Goal: Task Accomplishment & Management: Manage account settings

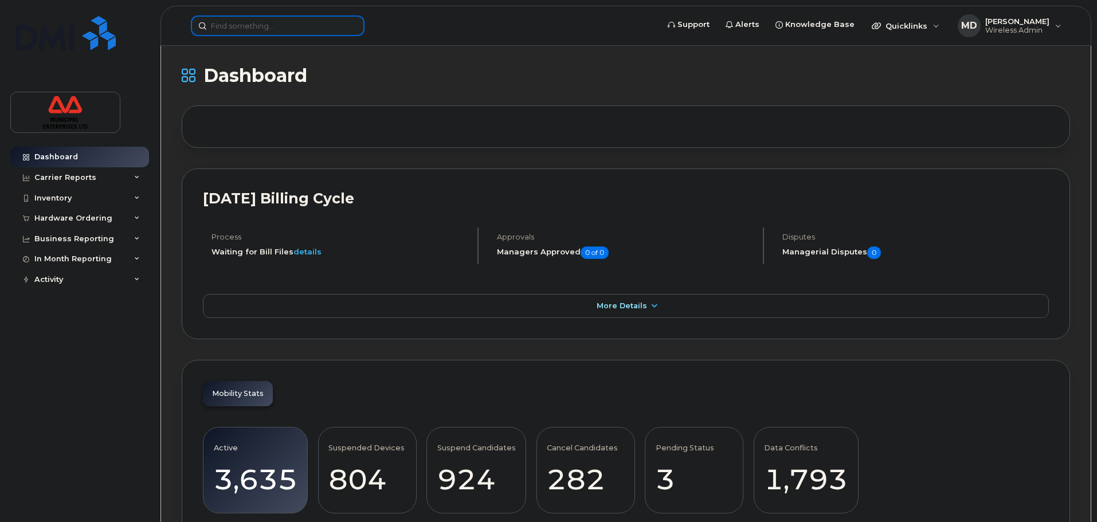
click at [276, 30] on input at bounding box center [278, 25] width 174 height 21
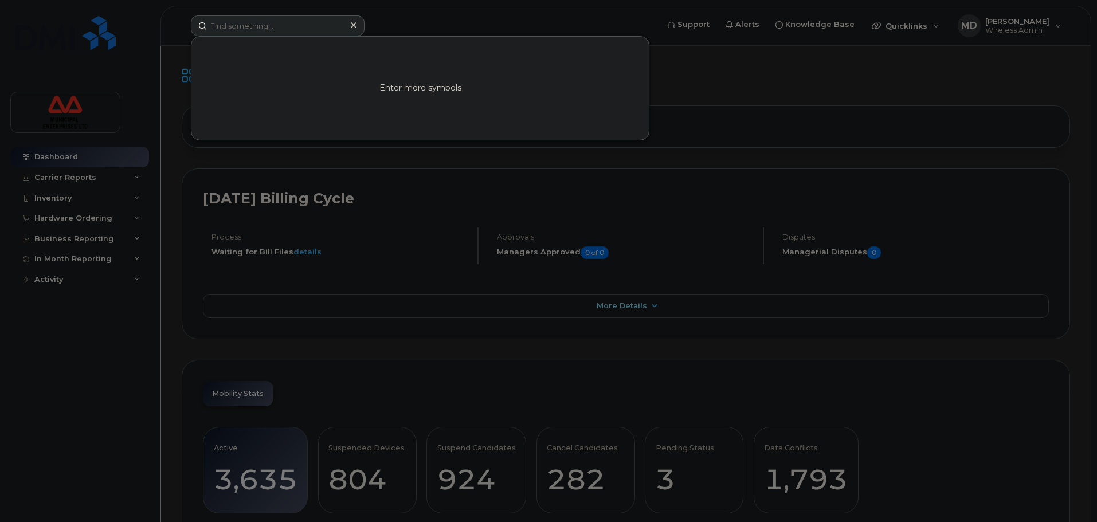
click at [124, 180] on div at bounding box center [548, 261] width 1097 height 522
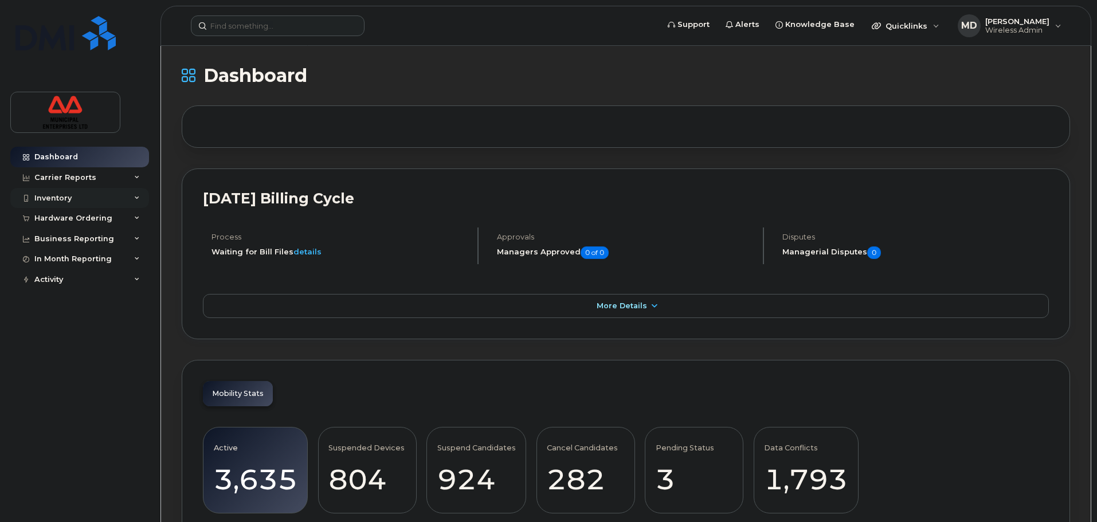
click at [88, 194] on div "Inventory" at bounding box center [79, 198] width 139 height 21
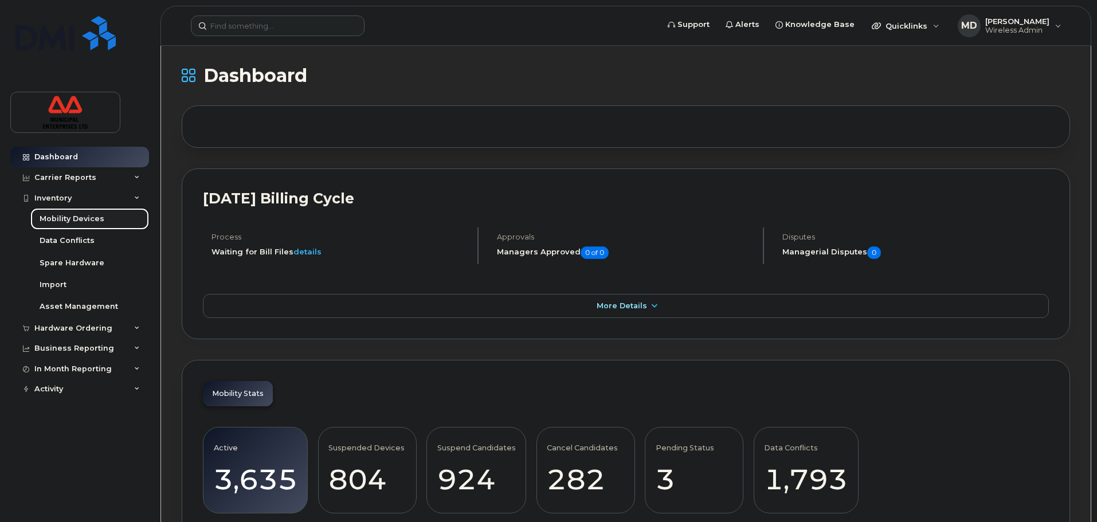
click at [83, 218] on div "Mobility Devices" at bounding box center [72, 219] width 65 height 10
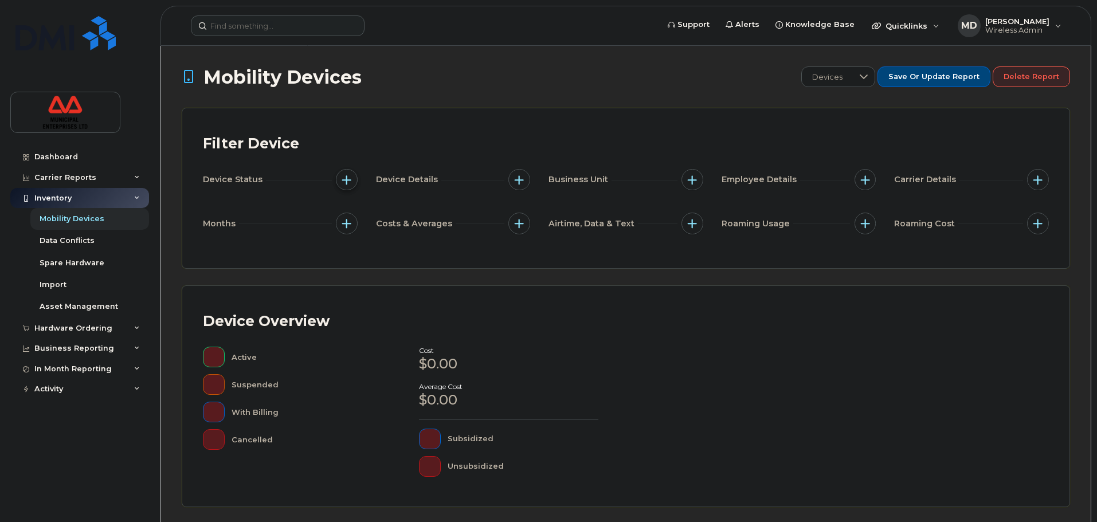
click at [343, 189] on button "button" at bounding box center [347, 180] width 22 height 22
click at [486, 98] on div "Mobility Devices Devices Save or Update Report Delete Report Filter Device Devi…" at bounding box center [626, 398] width 889 height 664
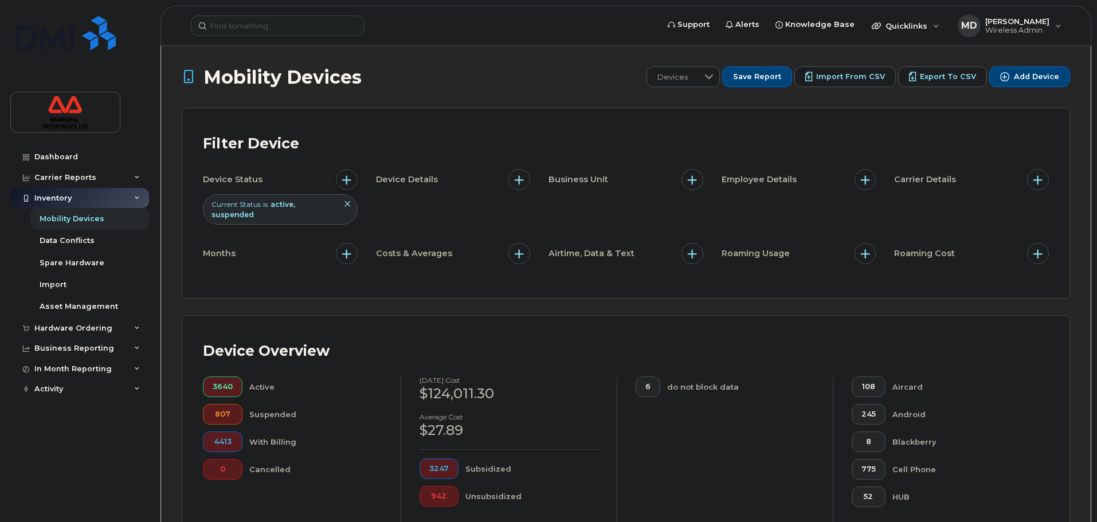
click at [344, 182] on span "button" at bounding box center [346, 179] width 9 height 9
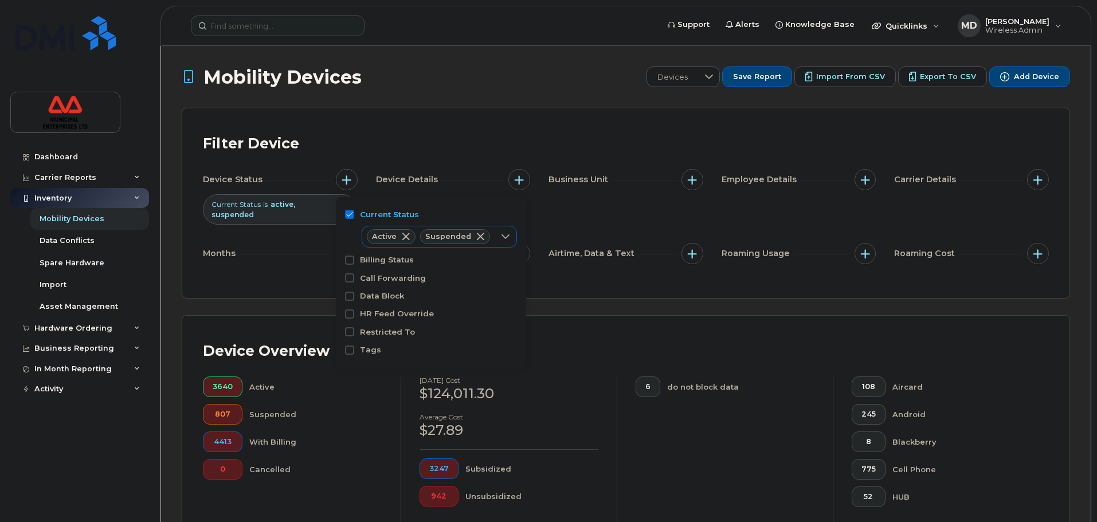
click at [408, 236] on span at bounding box center [405, 236] width 9 height 9
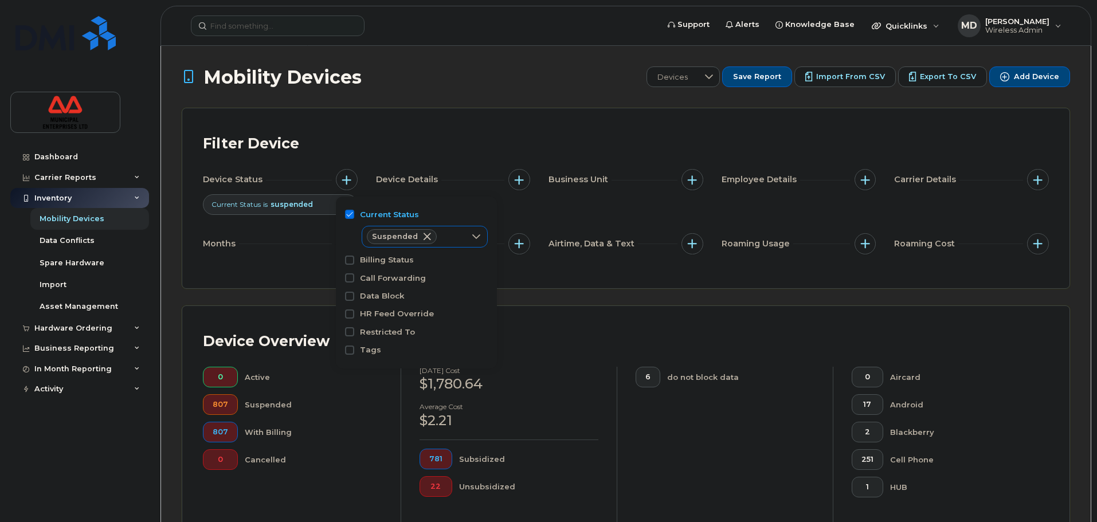
click at [530, 277] on div "Filter Device Device Status Current Status is suspended Device Details Business…" at bounding box center [625, 198] width 887 height 180
click at [346, 181] on span "button" at bounding box center [346, 179] width 9 height 9
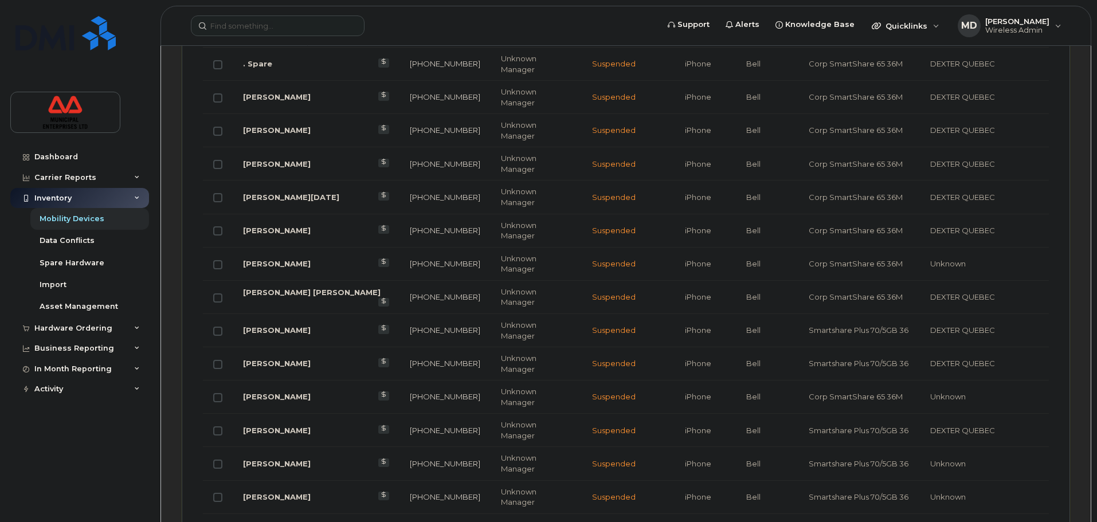
scroll to position [1419, 0]
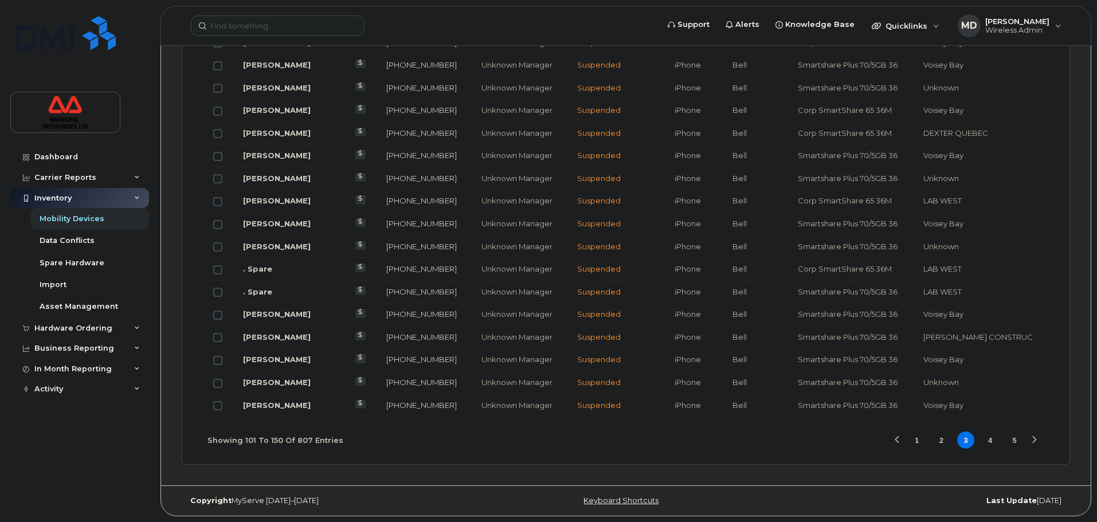
click at [985, 443] on button "4" at bounding box center [990, 440] width 17 height 17
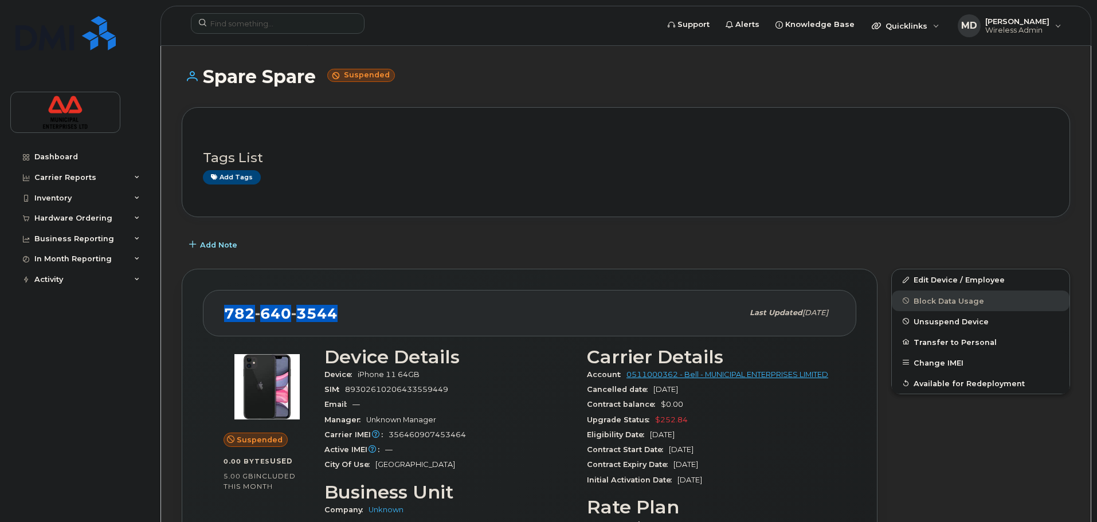
drag, startPoint x: 346, startPoint y: 309, endPoint x: 228, endPoint y: 333, distance: 120.0
click at [228, 333] on div "782 640 3544 Last updated May 24, 2025" at bounding box center [530, 313] width 654 height 46
copy span "782 640 3544"
click at [940, 286] on link "Edit Device / Employee" at bounding box center [981, 279] width 178 height 21
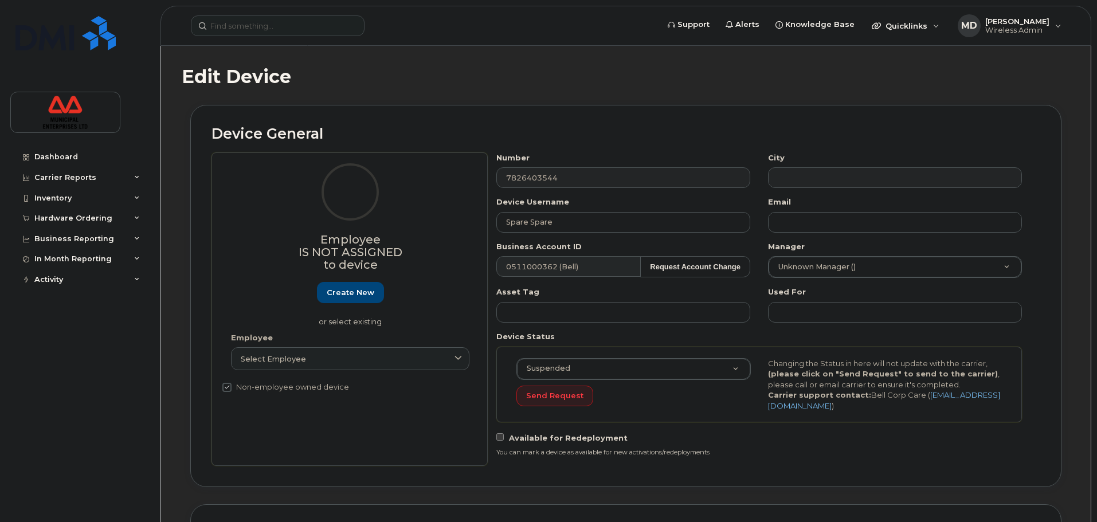
select select "3844586"
drag, startPoint x: 574, startPoint y: 227, endPoint x: 339, endPoint y: 214, distance: 236.0
click at [345, 215] on div "Employee Is not assigned to device Create new or select existing Employee Selec…" at bounding box center [626, 309] width 829 height 314
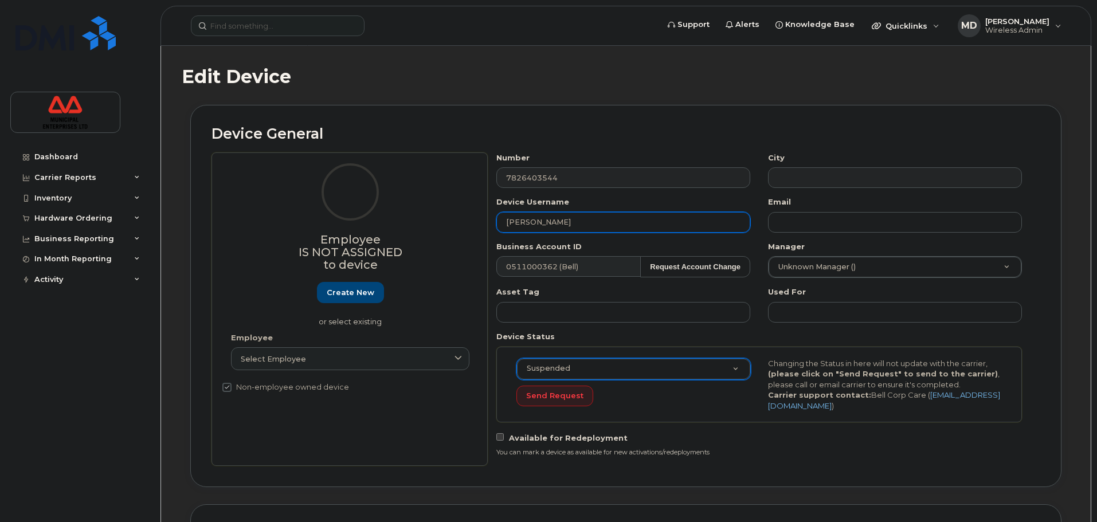
type input "[PERSON_NAME]"
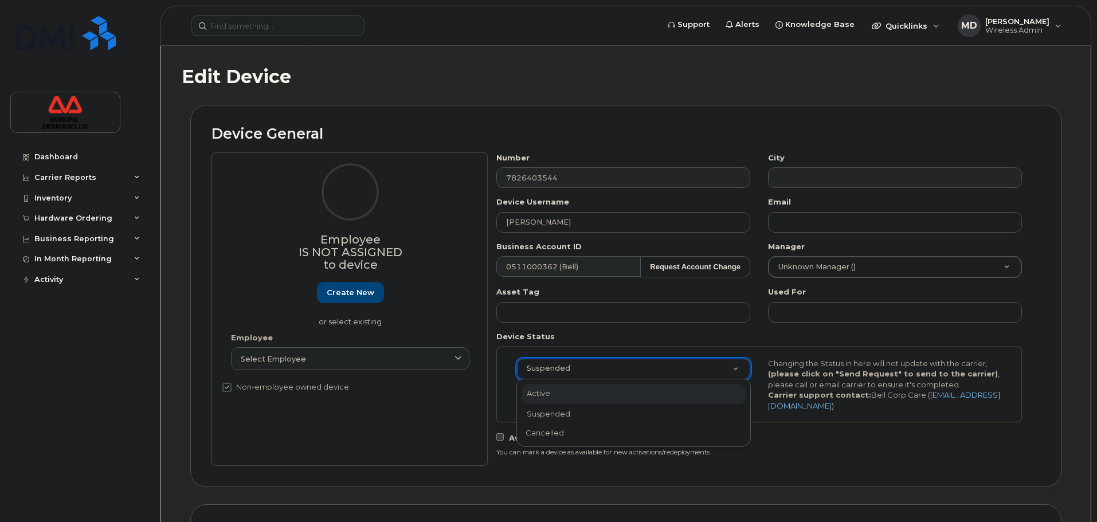
select select "active"
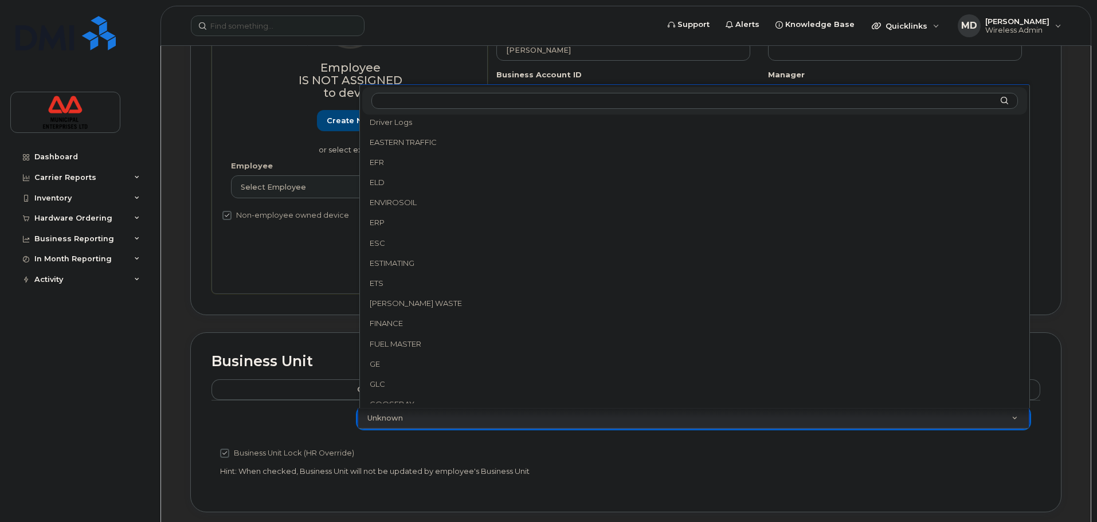
scroll to position [569, 0]
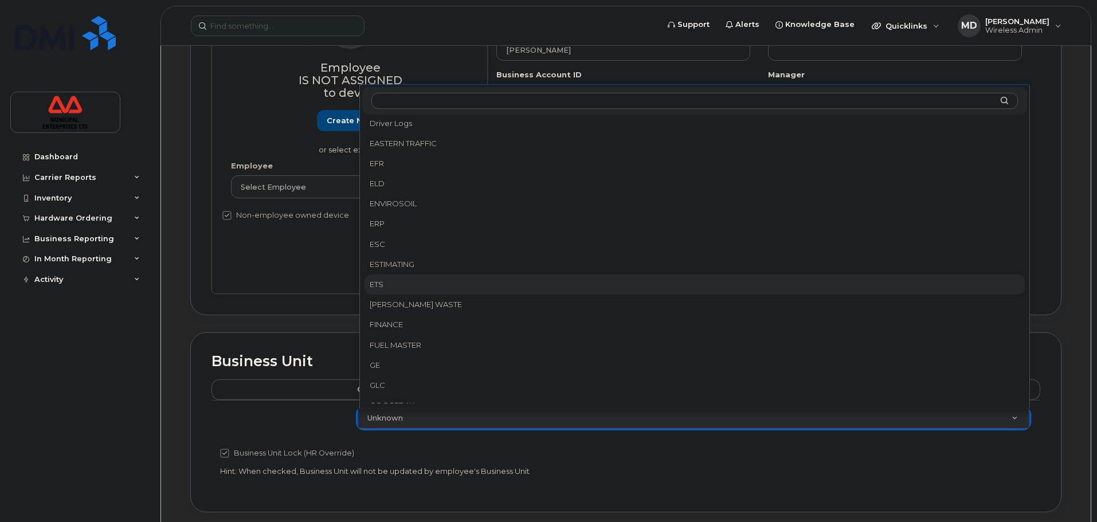
select select "3844641"
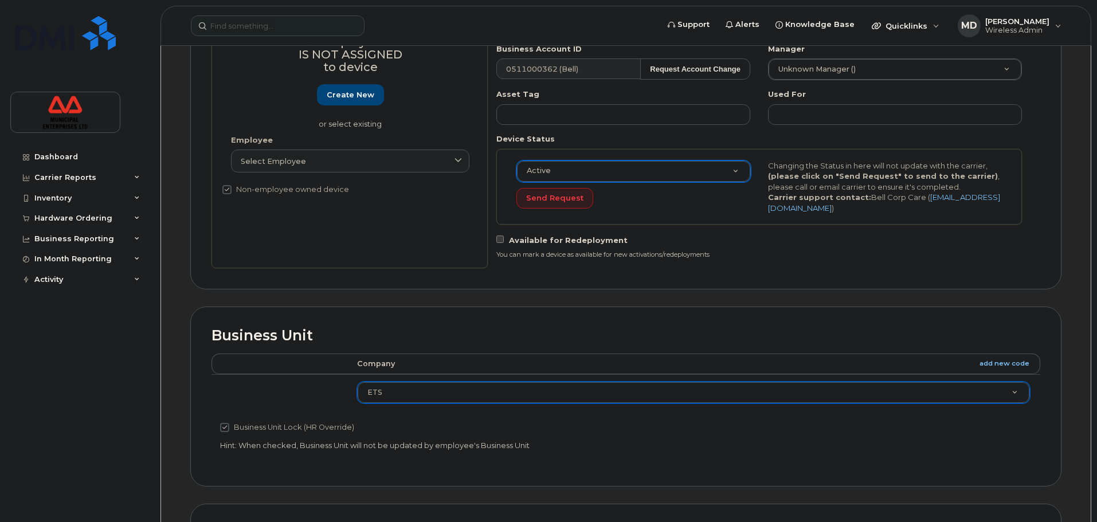
scroll to position [229, 0]
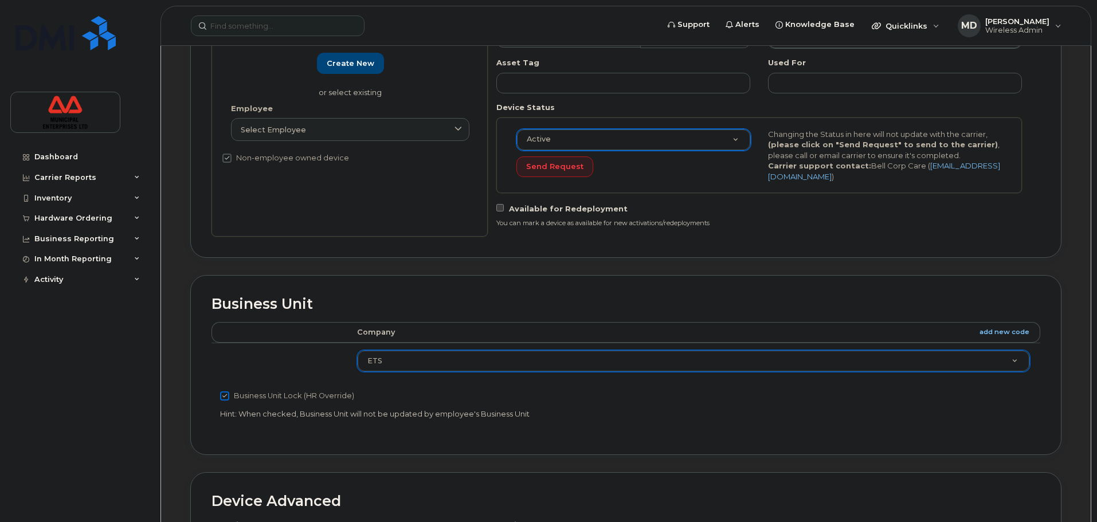
click at [226, 397] on input "Business Unit Lock (HR Override)" at bounding box center [224, 396] width 9 height 9
click at [222, 396] on input "Business Unit Lock (HR Override)" at bounding box center [224, 396] width 9 height 9
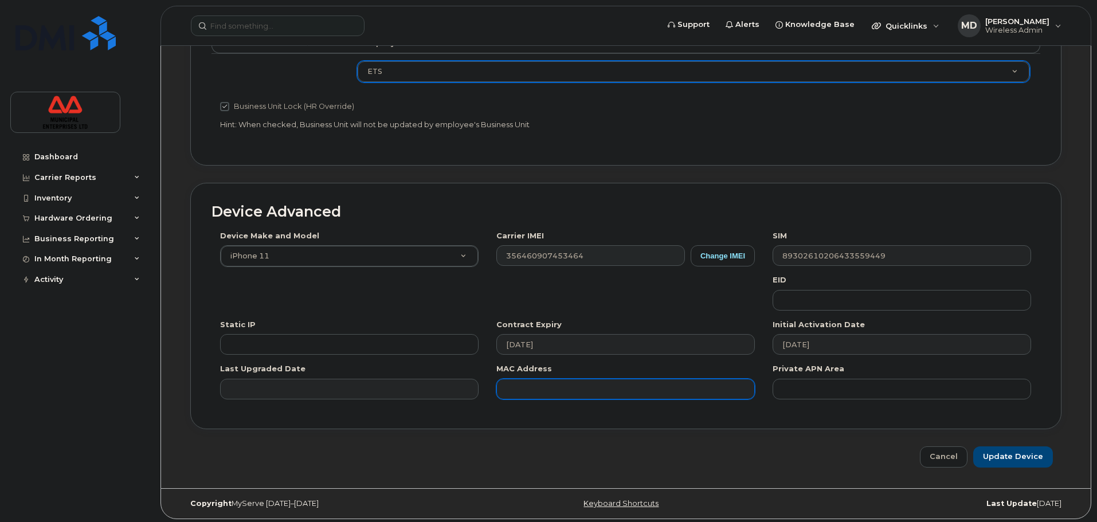
scroll to position [522, 0]
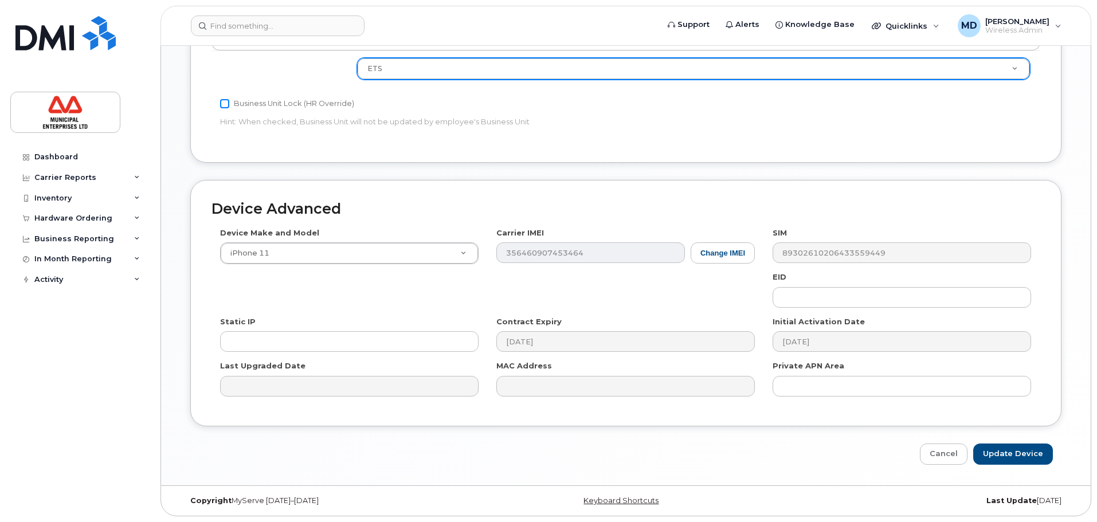
click at [221, 105] on input "Business Unit Lock (HR Override)" at bounding box center [224, 103] width 9 height 9
checkbox input "false"
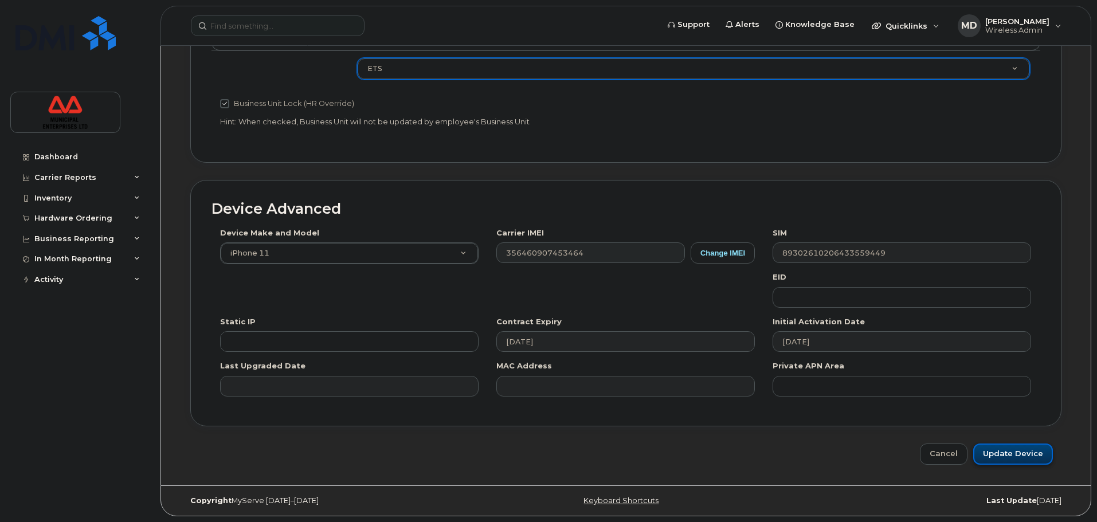
click at [988, 460] on input "Update Device" at bounding box center [1013, 454] width 80 height 21
type input "Saving..."
